Goal: Task Accomplishment & Management: Manage account settings

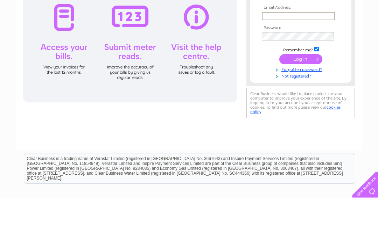
type input "[EMAIL_ADDRESS][DOMAIN_NAME]"
click at [300, 109] on input "submit" at bounding box center [300, 108] width 43 height 10
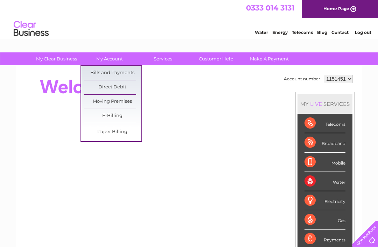
click at [121, 74] on link "Bills and Payments" at bounding box center [113, 73] width 58 height 14
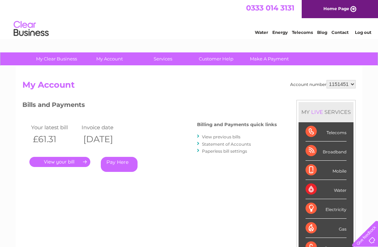
click at [61, 161] on link "." at bounding box center [59, 162] width 61 height 10
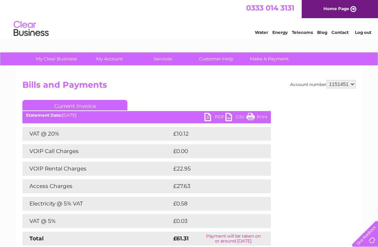
click at [213, 117] on link "PDF" at bounding box center [214, 118] width 21 height 10
